Goal: Information Seeking & Learning: Learn about a topic

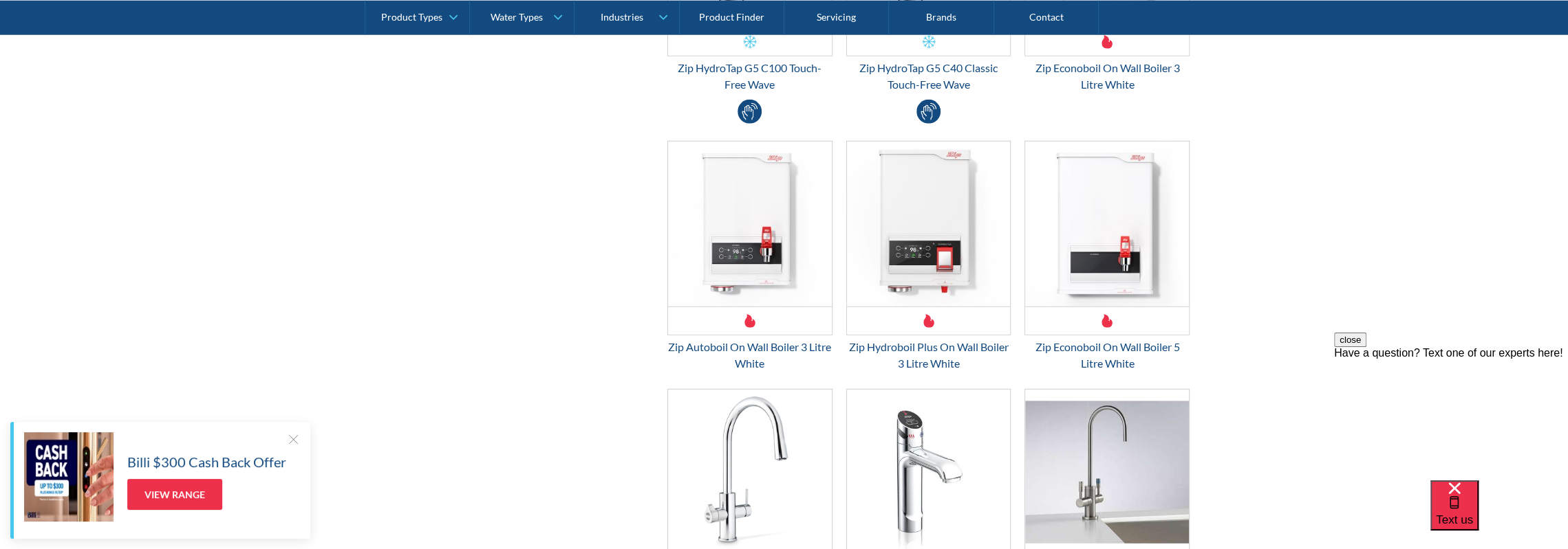
scroll to position [3369, 0]
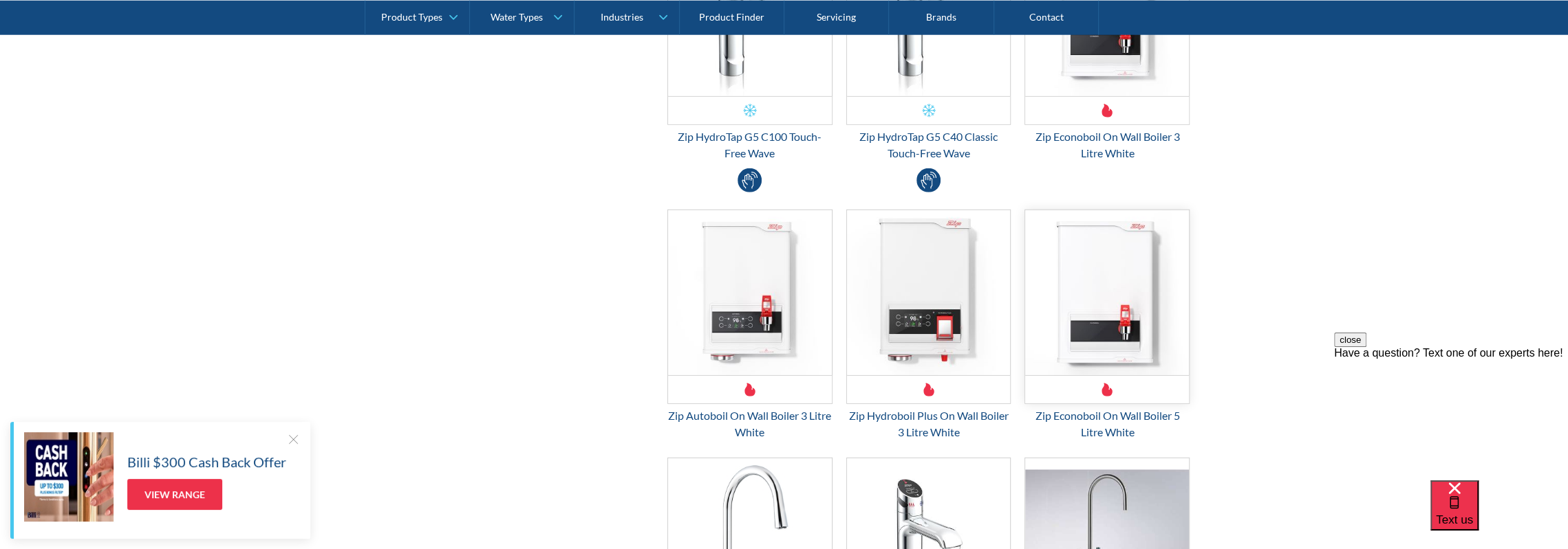
click at [1092, 293] on img "Email Form 3" at bounding box center [1106, 293] width 164 height 165
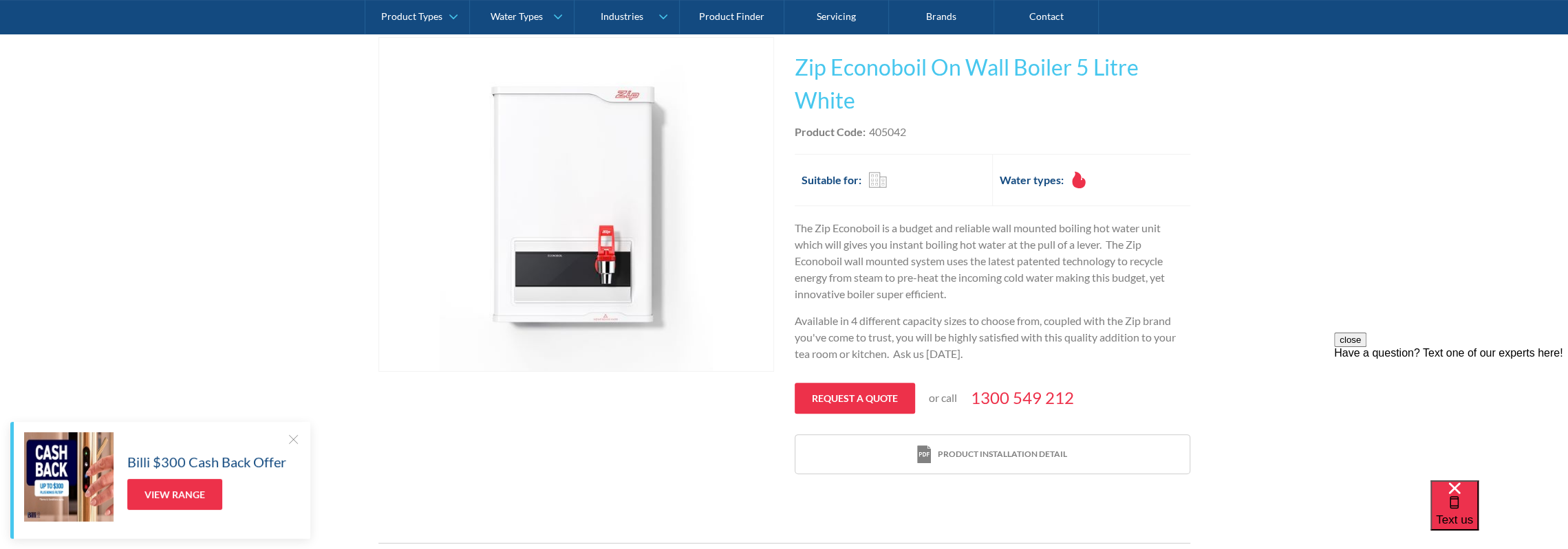
scroll to position [207, 0]
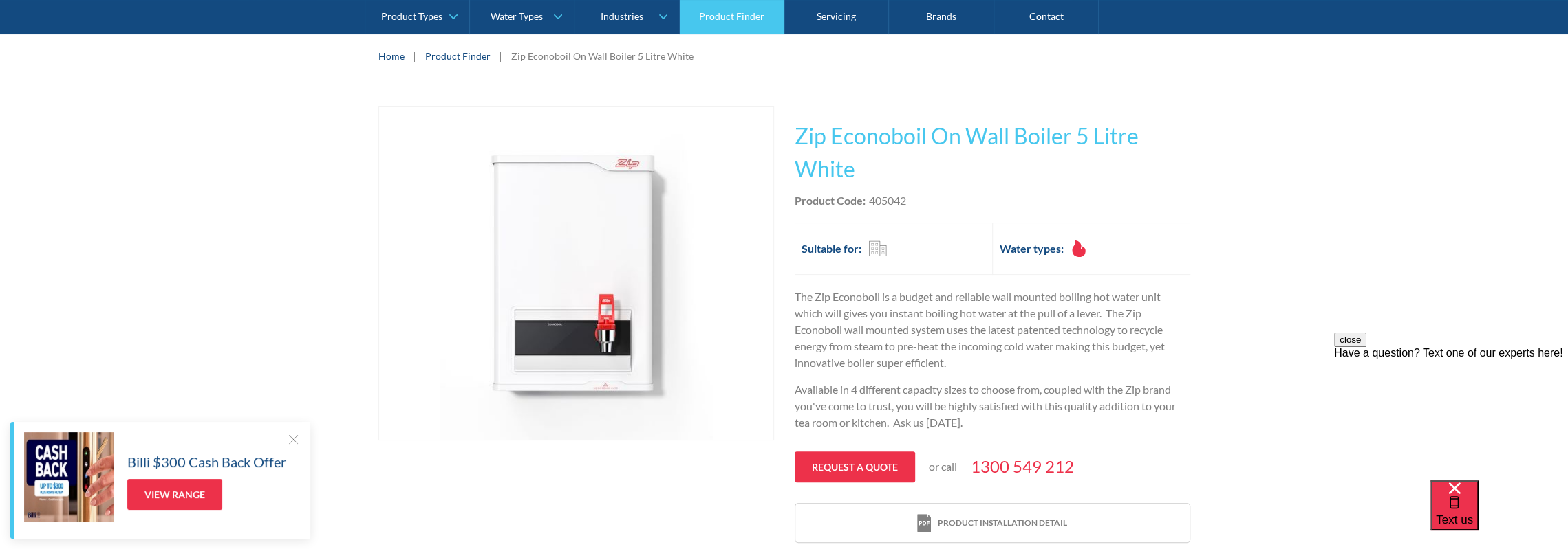
click at [723, 22] on link "Product Finder" at bounding box center [732, 17] width 105 height 35
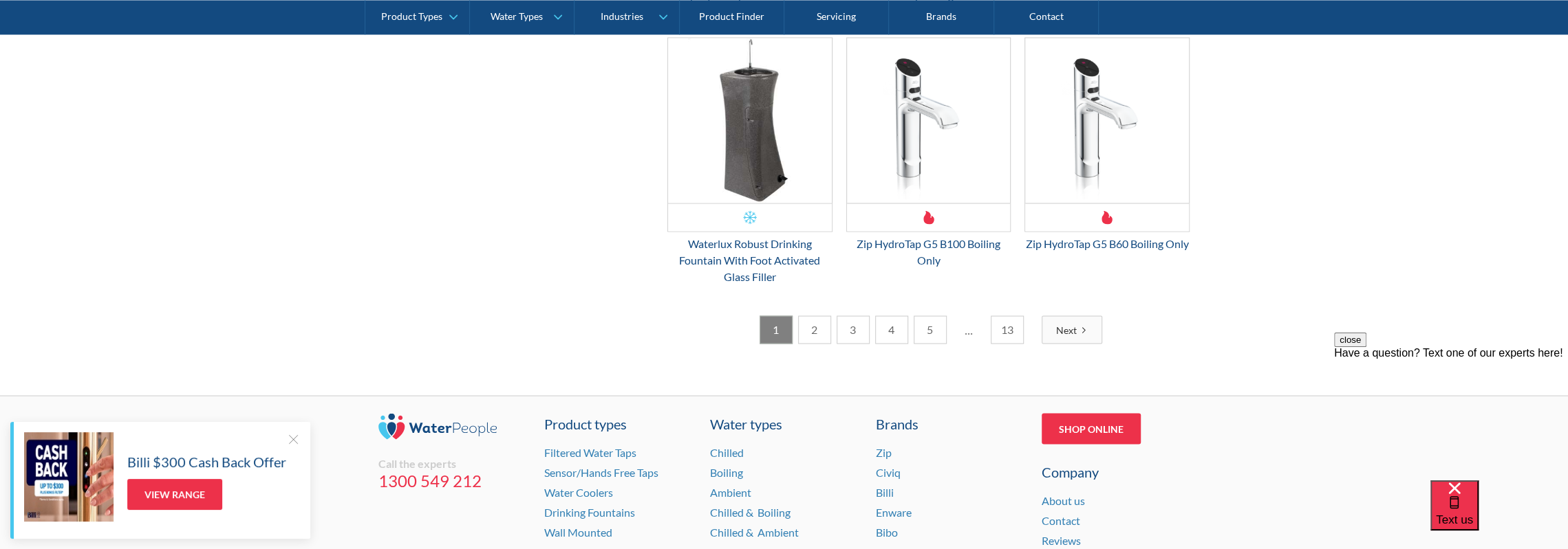
click at [804, 337] on link "2" at bounding box center [814, 329] width 33 height 28
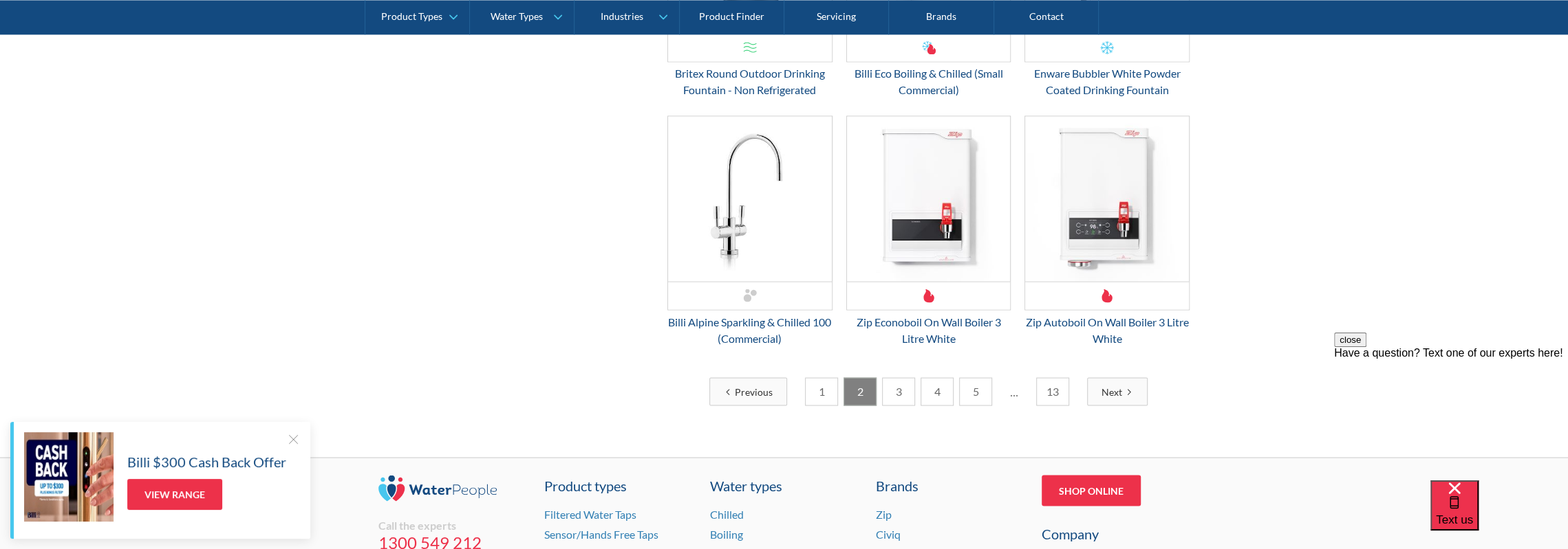
scroll to position [2406, 0]
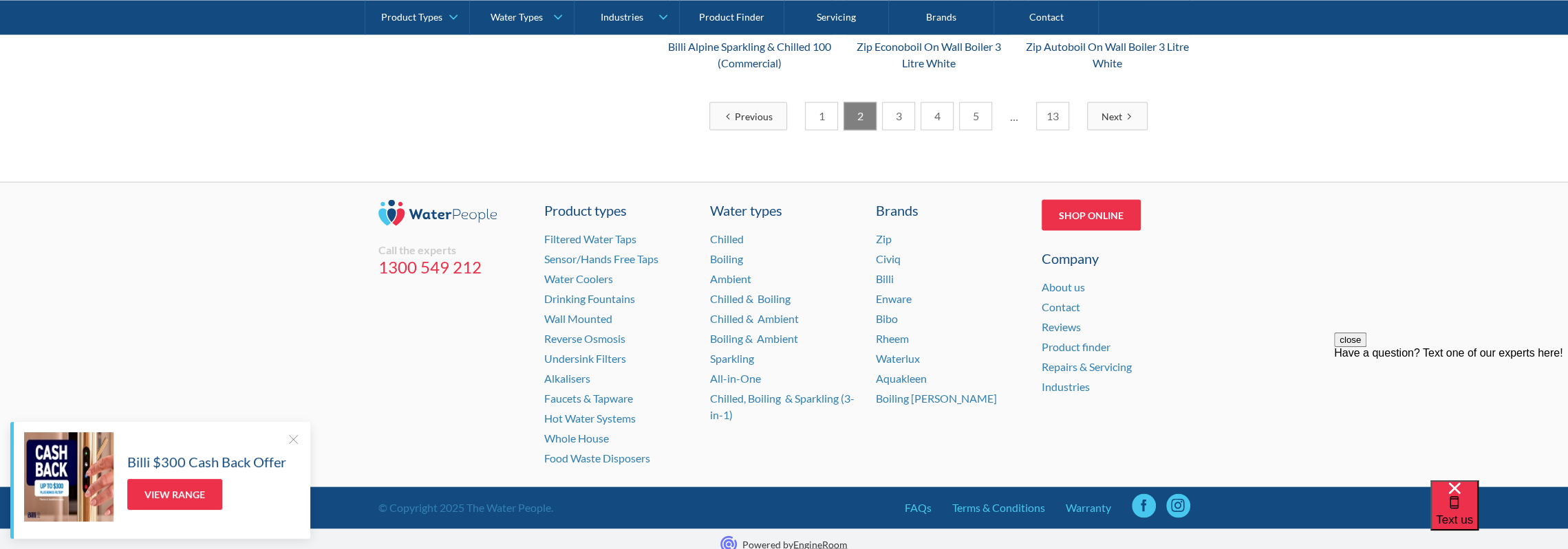
click at [897, 110] on link "3" at bounding box center [898, 117] width 33 height 28
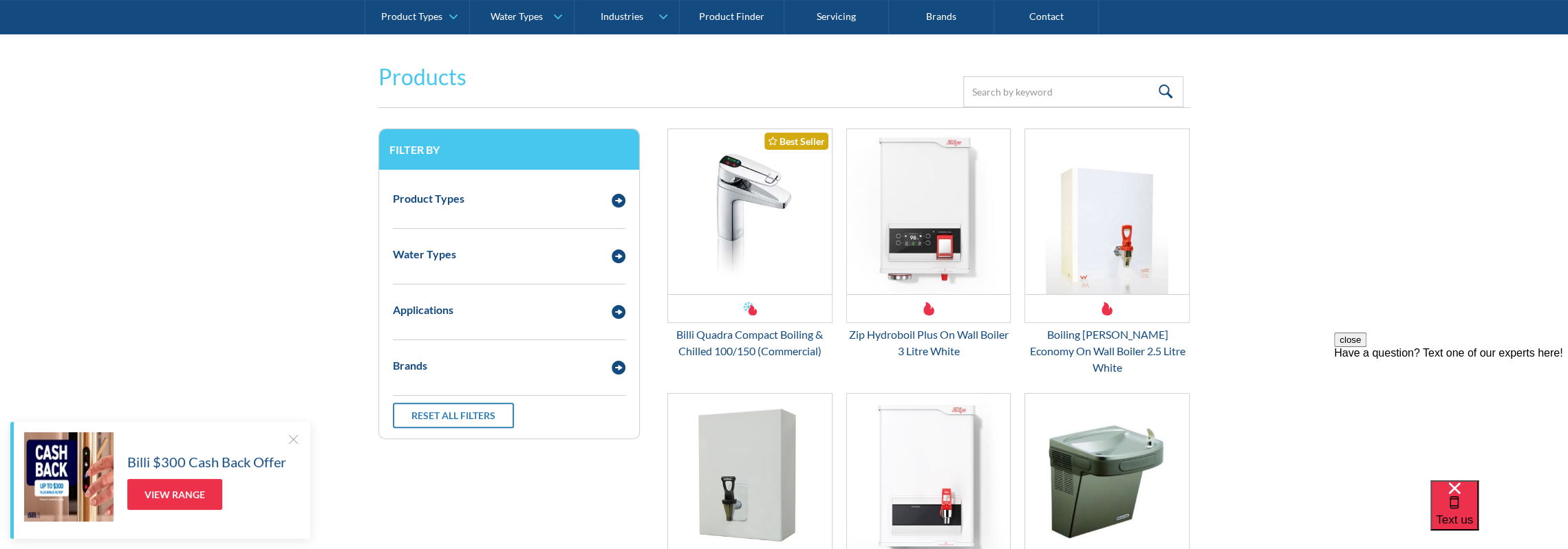
scroll to position [0, 0]
